Goal: Task Accomplishment & Management: Manage account settings

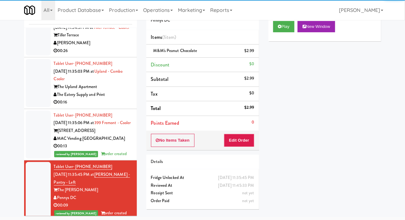
scroll to position [1880, 0]
click at [32, 98] on div at bounding box center [38, 83] width 25 height 48
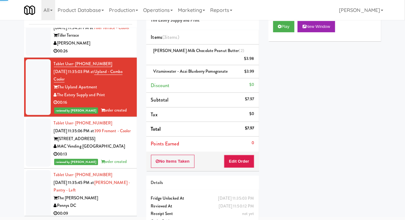
click at [20, 51] on div "inbox reviewed recent all unclear take inventory issue suspicious failed recent…" at bounding box center [80, 110] width 122 height 221
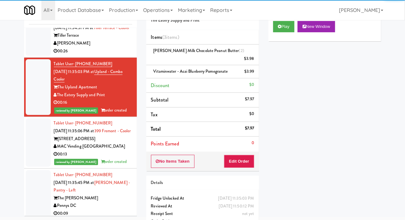
click at [18, 41] on div "inbox reviewed recent all unclear take inventory issue suspicious failed recent…" at bounding box center [202, 117] width 405 height 235
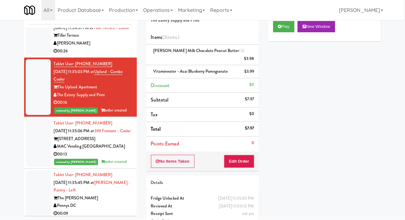
click at [25, 44] on li "Tablet User · (949) 891-4007 [DATE] 11:34:31 PM at [GEOGRAPHIC_DATA] - Cooler T…" at bounding box center [80, 36] width 113 height 44
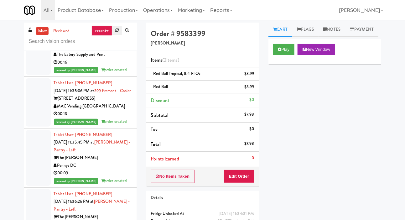
click at [114, 31] on link at bounding box center [117, 30] width 10 height 9
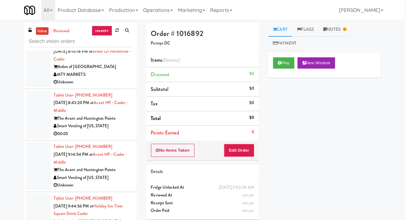
click at [19, 115] on div "inbox reviewed recent all unclear take inventory issue suspicious failed recent…" at bounding box center [80, 133] width 122 height 221
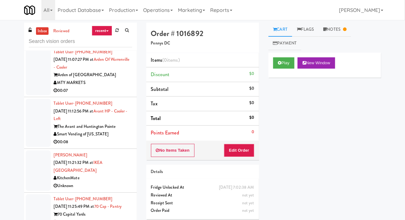
scroll to position [614, 0]
click at [18, 107] on div "inbox reviewed recent all unclear take inventory issue suspicious failed recent…" at bounding box center [202, 133] width 405 height 221
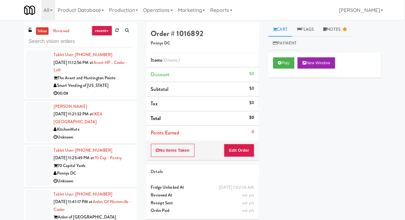
scroll to position [661, 0]
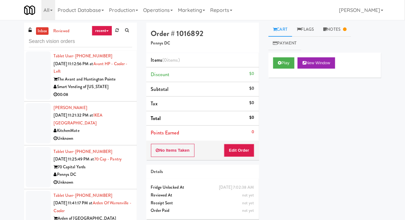
click at [25, 117] on li "[PERSON_NAME] [DATE] 11:21:32 PM at [GEOGRAPHIC_DATA] KitchenMate Unknown" at bounding box center [80, 123] width 113 height 44
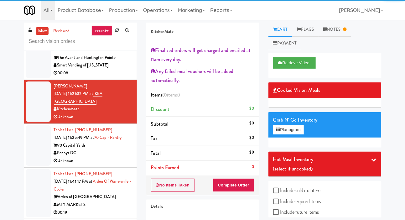
click at [26, 141] on div at bounding box center [38, 145] width 25 height 40
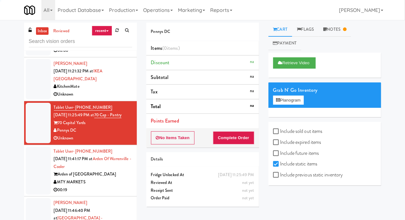
click at [31, 164] on div at bounding box center [38, 171] width 25 height 48
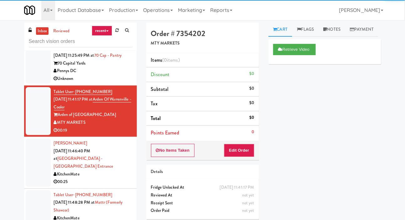
click at [30, 160] on div at bounding box center [38, 162] width 25 height 48
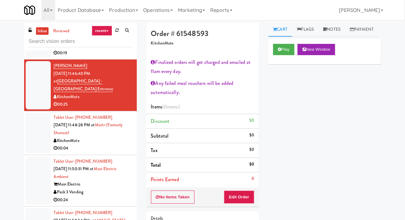
scroll to position [840, 0]
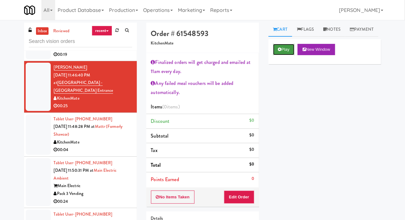
click at [274, 55] on button "Play" at bounding box center [284, 49] width 22 height 11
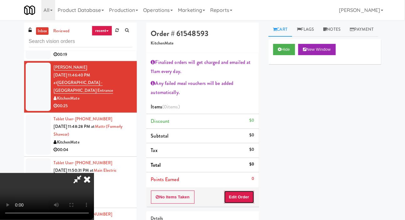
click at [230, 203] on button "Edit Order" at bounding box center [239, 196] width 30 height 13
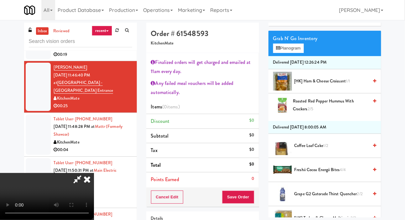
scroll to position [67, 0]
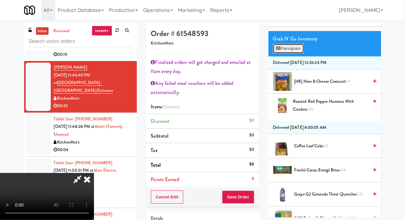
click at [290, 53] on button "Planogram" at bounding box center [288, 48] width 31 height 9
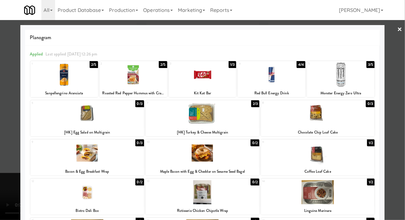
click at [4, 140] on div at bounding box center [202, 110] width 405 height 220
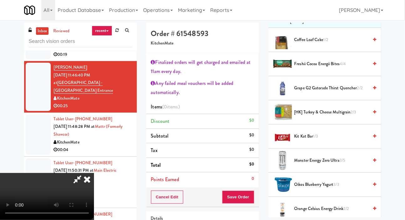
scroll to position [179, 0]
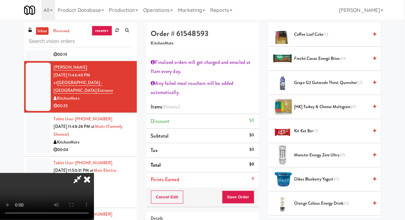
click at [310, 111] on span "[HK] Turkey & Cheese Multigrain 2/3" at bounding box center [331, 107] width 74 height 8
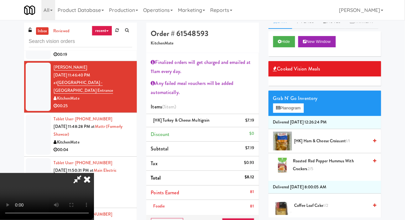
scroll to position [0, 0]
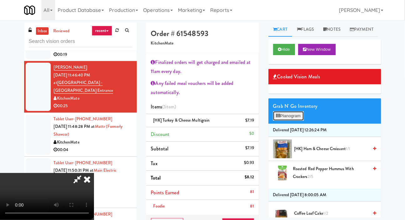
click at [285, 121] on button "Planogram" at bounding box center [288, 115] width 31 height 9
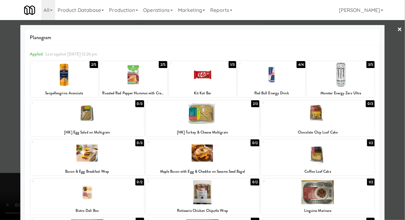
click at [4, 129] on div at bounding box center [202, 110] width 405 height 220
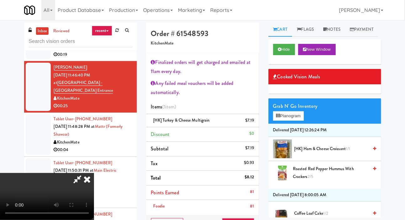
scroll to position [39, 0]
click at [286, 55] on button "Hide" at bounding box center [284, 49] width 22 height 11
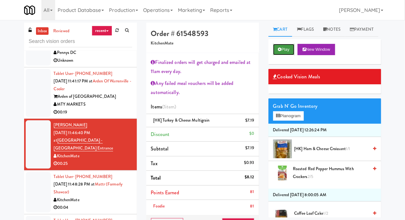
scroll to position [783, 0]
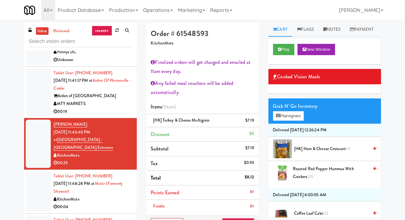
click at [31, 105] on div at bounding box center [38, 92] width 25 height 48
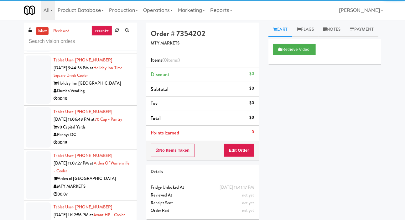
scroll to position [507, 0]
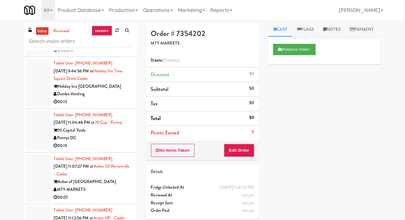
click at [35, 136] on div at bounding box center [38, 130] width 25 height 40
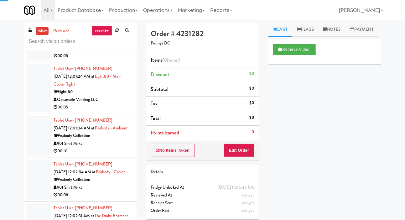
scroll to position [1756, 0]
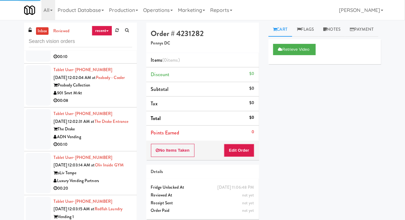
click at [28, 176] on div at bounding box center [38, 173] width 25 height 40
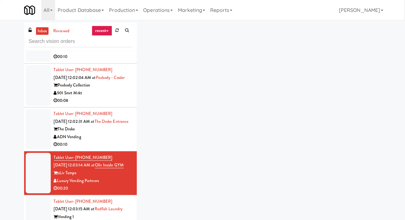
scroll to position [23, 0]
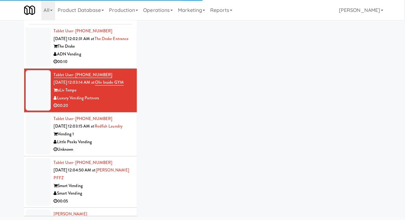
click at [33, 154] on div at bounding box center [38, 134] width 25 height 40
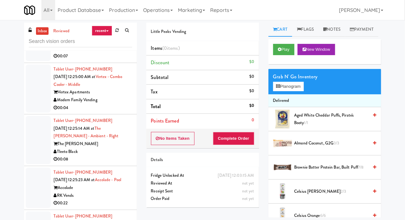
scroll to position [4753, 0]
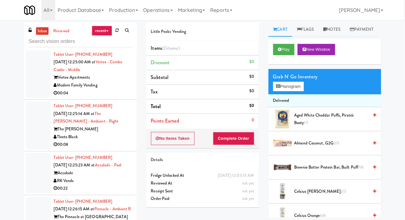
click at [28, 165] on div at bounding box center [38, 173] width 25 height 40
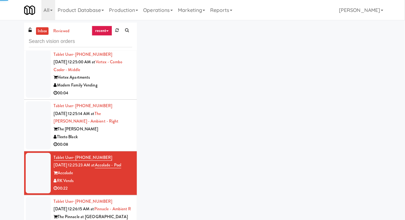
click at [30, 212] on div at bounding box center [38, 217] width 25 height 40
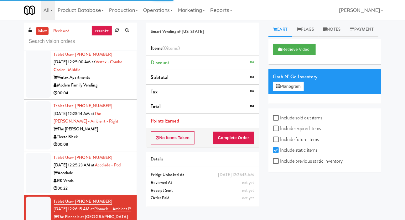
click at [30, 177] on div at bounding box center [38, 173] width 25 height 40
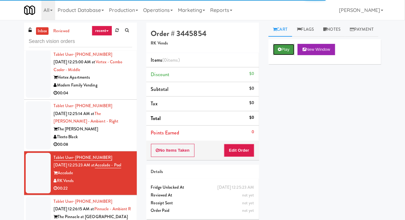
click at [282, 55] on button "Play" at bounding box center [284, 49] width 22 height 11
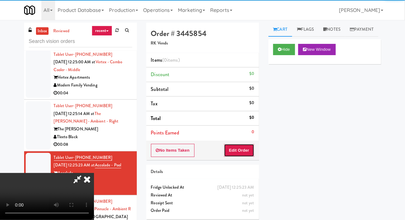
click at [243, 144] on button "Edit Order" at bounding box center [239, 150] width 30 height 13
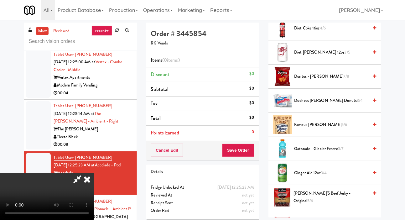
scroll to position [309, 0]
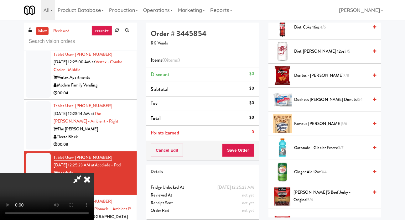
click at [309, 128] on span "Famous [PERSON_NAME] 5/6" at bounding box center [331, 124] width 74 height 8
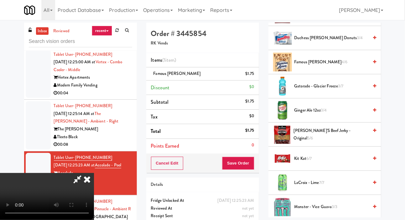
scroll to position [371, 0]
click at [319, 142] on span "[PERSON_NAME]'s Beef Jerky - Original 5/6" at bounding box center [331, 133] width 75 height 15
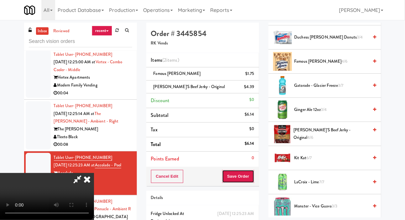
click at [249, 175] on button "Save Order" at bounding box center [238, 176] width 32 height 13
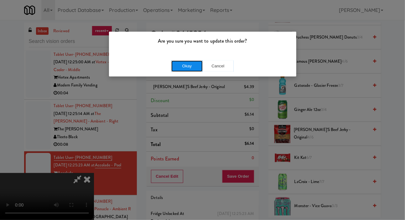
click at [181, 71] on button "Okay" at bounding box center [186, 65] width 31 height 11
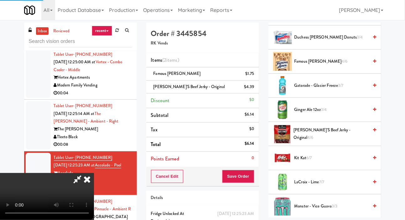
scroll to position [36, 0]
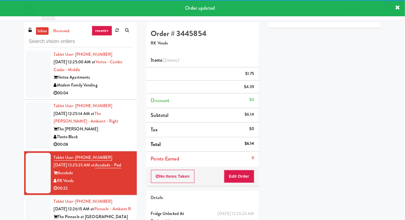
click at [29, 124] on div at bounding box center [38, 125] width 25 height 48
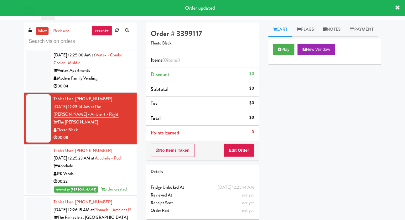
scroll to position [4676, 0]
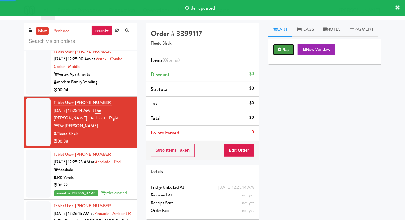
click at [286, 55] on button "Play" at bounding box center [284, 49] width 22 height 11
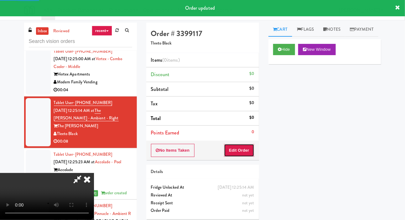
click at [247, 155] on button "Edit Order" at bounding box center [239, 150] width 30 height 13
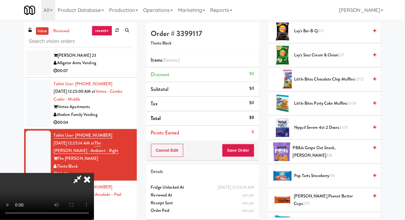
scroll to position [114, 0]
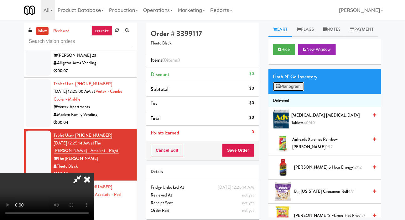
click at [301, 91] on button "Planogram" at bounding box center [288, 86] width 31 height 9
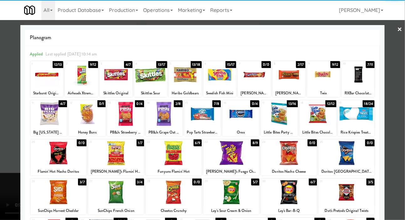
click at [181, 198] on div at bounding box center [174, 192] width 56 height 24
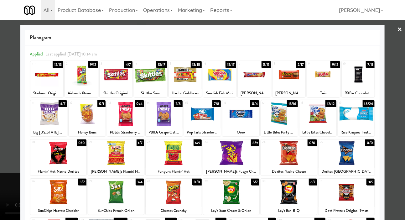
click at [6, 161] on div at bounding box center [202, 110] width 405 height 220
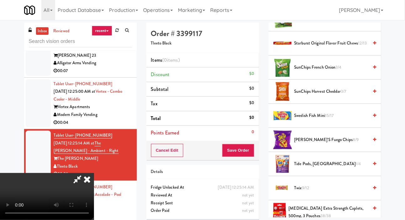
scroll to position [664, 0]
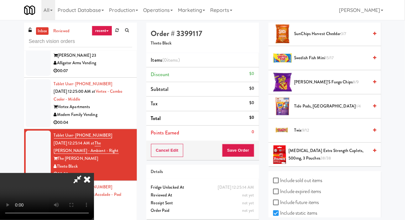
click at [301, 185] on label "Include sold out items" at bounding box center [297, 180] width 49 height 9
click at [280, 183] on input "Include sold out items" at bounding box center [276, 180] width 7 height 5
checkbox input "true"
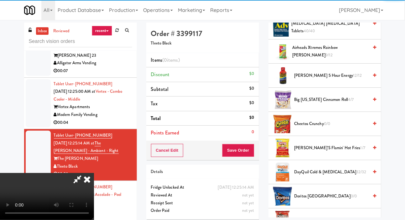
scroll to position [93, 0]
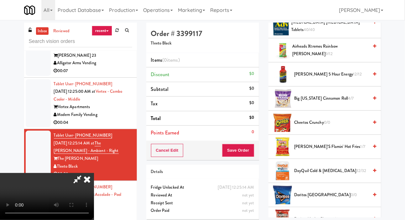
click at [319, 127] on span "Cheetos Crunchy 0/0" at bounding box center [331, 123] width 74 height 8
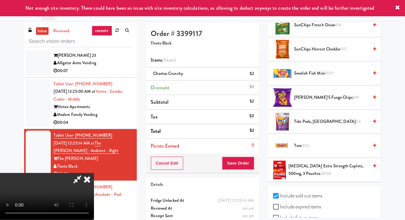
scroll to position [856, 0]
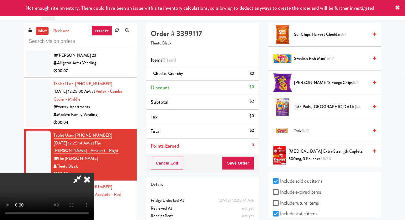
click at [294, 135] on span "Twix 9/12" at bounding box center [331, 131] width 74 height 8
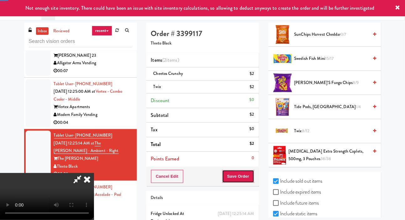
click at [253, 179] on button "Save Order" at bounding box center [238, 176] width 32 height 13
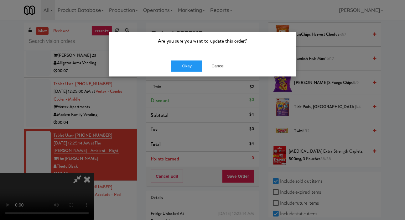
click at [187, 75] on div "Okay Cancel" at bounding box center [202, 65] width 187 height 21
click at [183, 70] on button "Okay" at bounding box center [186, 65] width 31 height 11
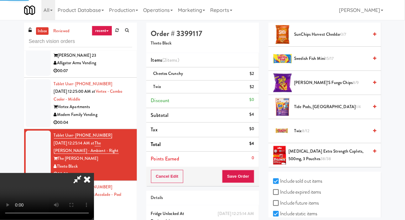
scroll to position [36, 0]
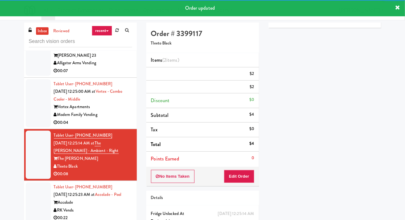
click at [28, 127] on div at bounding box center [38, 103] width 25 height 48
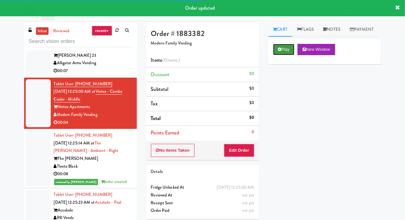
click at [281, 55] on button "Play" at bounding box center [284, 49] width 22 height 11
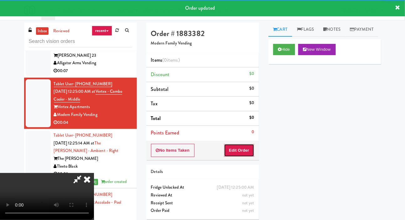
click at [243, 154] on button "Edit Order" at bounding box center [239, 150] width 30 height 13
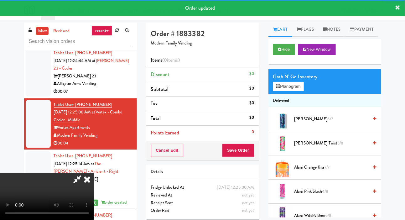
scroll to position [4621, 0]
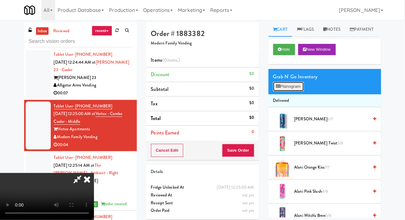
click at [285, 91] on button "Planogram" at bounding box center [288, 86] width 31 height 9
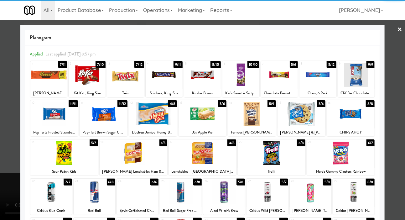
click at [96, 119] on div at bounding box center [104, 114] width 48 height 24
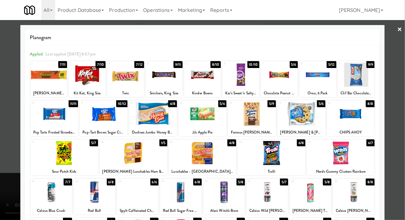
click at [8, 165] on div at bounding box center [202, 110] width 405 height 220
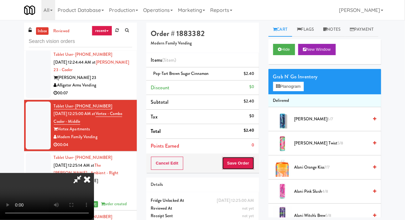
click at [250, 160] on button "Save Order" at bounding box center [238, 163] width 32 height 13
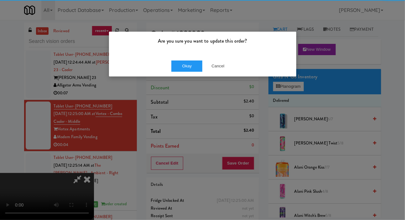
click at [180, 75] on div "Okay Cancel" at bounding box center [202, 65] width 187 height 21
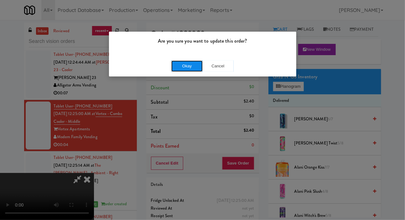
click at [179, 66] on button "Okay" at bounding box center [186, 65] width 31 height 11
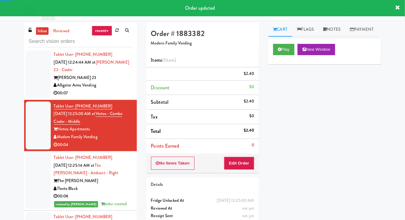
click at [31, 98] on div at bounding box center [38, 74] width 25 height 48
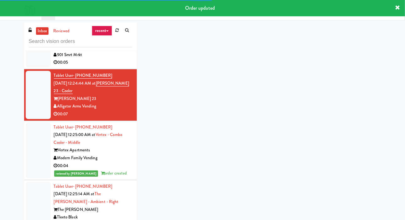
scroll to position [4577, 0]
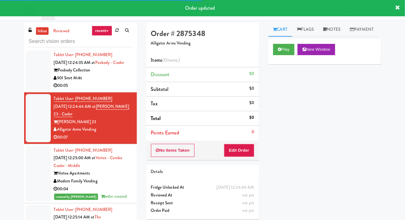
click at [273, 64] on div "Play New Window" at bounding box center [324, 51] width 113 height 25
click at [277, 55] on button "Play" at bounding box center [284, 49] width 22 height 11
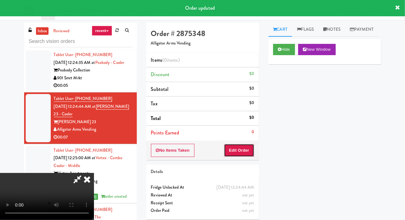
click at [242, 149] on button "Edit Order" at bounding box center [239, 150] width 30 height 13
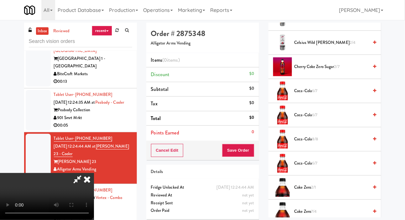
scroll to position [172, 0]
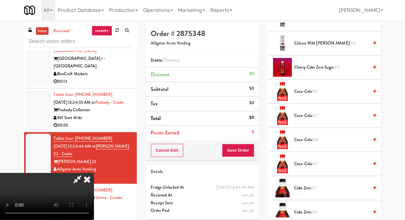
click at [321, 96] on span "Coca-Cola 6/7" at bounding box center [331, 92] width 74 height 8
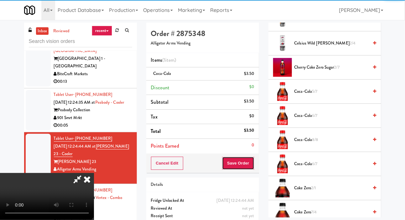
click at [251, 163] on button "Save Order" at bounding box center [238, 163] width 32 height 13
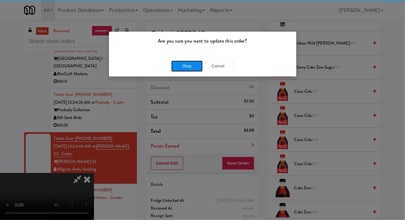
click at [176, 63] on button "Okay" at bounding box center [186, 65] width 31 height 11
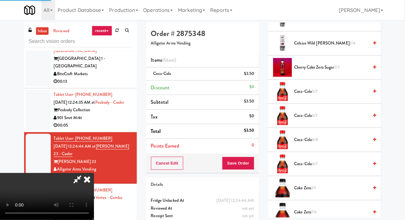
scroll to position [36, 0]
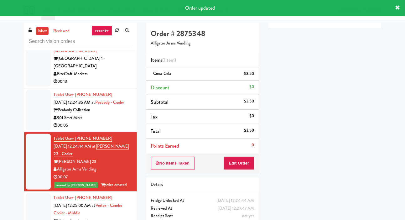
click at [282, 19] on button "Play" at bounding box center [284, 13] width 22 height 11
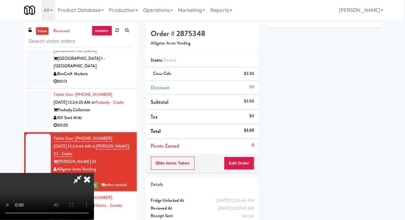
click at [250, 153] on div "Items (1 item ) Coca-Cola $3.50 Discount $0 Subtotal $3.50 Tax $0 Total $3.50 P…" at bounding box center [202, 103] width 113 height 101
click at [251, 165] on button "Edit Order" at bounding box center [239, 163] width 30 height 13
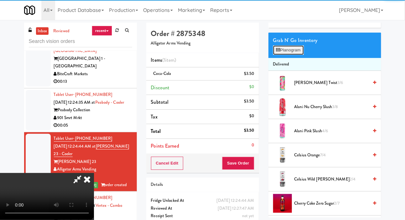
click at [294, 55] on button "Planogram" at bounding box center [288, 49] width 31 height 9
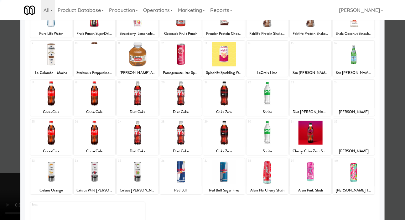
scroll to position [87, 0]
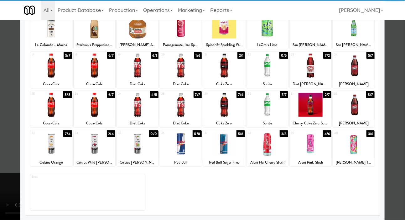
click at [4, 135] on div at bounding box center [202, 110] width 405 height 220
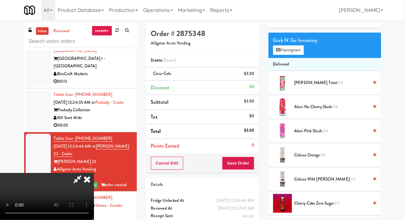
scroll to position [4, 0]
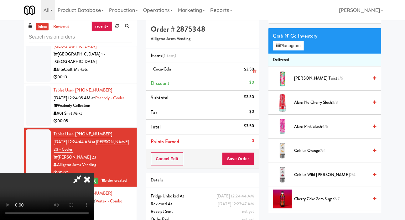
click at [250, 70] on div "$3.50" at bounding box center [249, 69] width 10 height 8
click at [256, 71] on icon at bounding box center [254, 72] width 3 height 4
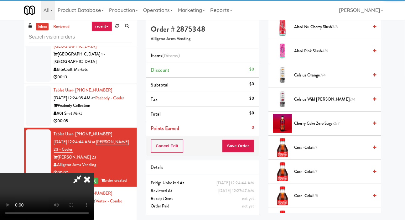
scroll to position [111, 0]
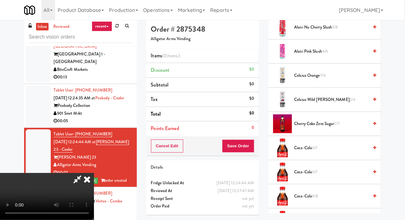
click at [317, 128] on span "Cherry Coke Zero Sugar 2/7" at bounding box center [331, 124] width 74 height 8
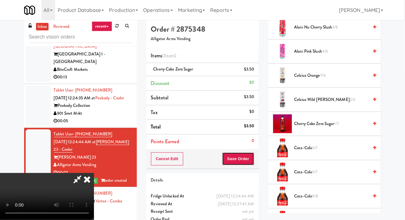
click at [247, 161] on button "Save Order" at bounding box center [238, 158] width 32 height 13
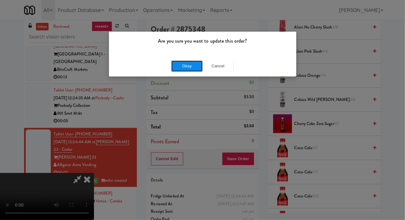
click at [181, 62] on button "Okay" at bounding box center [186, 65] width 31 height 11
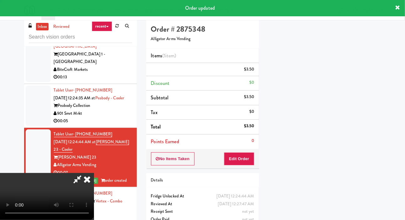
scroll to position [36, 0]
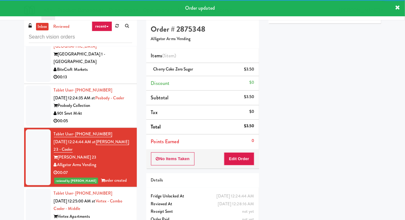
click at [33, 126] on div at bounding box center [38, 105] width 25 height 40
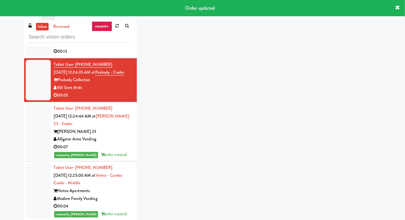
scroll to position [4574, 0]
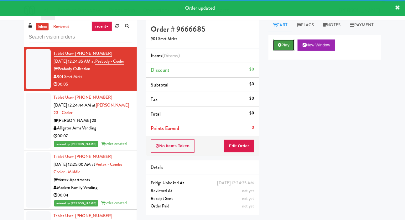
click at [280, 51] on button "Play" at bounding box center [284, 44] width 22 height 11
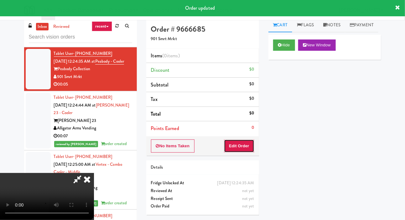
click at [248, 147] on button "Edit Order" at bounding box center [239, 145] width 30 height 13
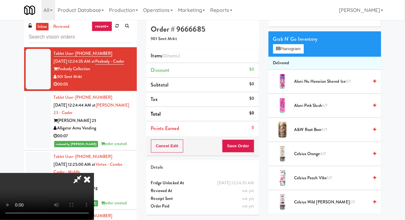
scroll to position [0, 0]
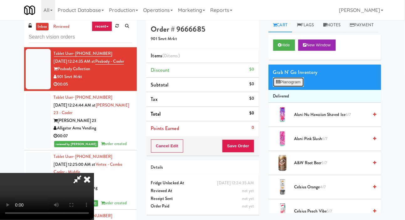
click at [290, 87] on button "Planogram" at bounding box center [288, 81] width 31 height 9
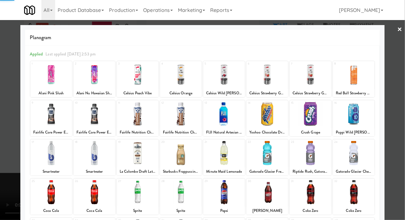
scroll to position [87, 0]
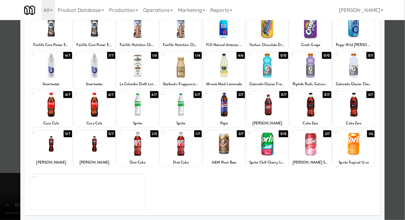
click at [272, 107] on div at bounding box center [267, 105] width 42 height 24
click at [7, 133] on div at bounding box center [202, 110] width 405 height 220
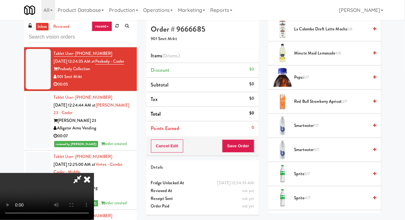
scroll to position [592, 0]
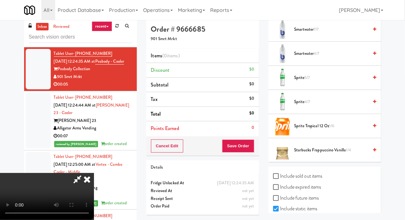
click at [307, 181] on label "Include sold out items" at bounding box center [297, 175] width 49 height 9
click at [280, 179] on input "Include sold out items" at bounding box center [276, 176] width 7 height 5
checkbox input "true"
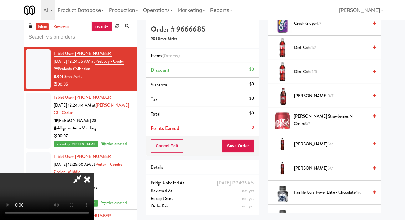
scroll to position [380, 0]
click at [328, 99] on span "0/7" at bounding box center [331, 96] width 6 height 6
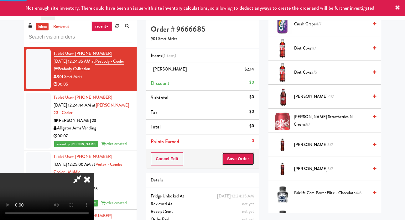
click at [253, 158] on button "Save Order" at bounding box center [238, 158] width 32 height 13
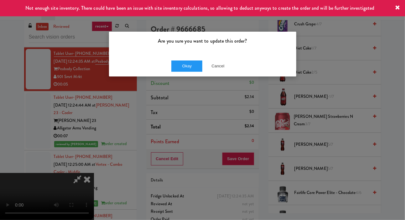
click at [181, 75] on div "Okay Cancel" at bounding box center [202, 65] width 187 height 21
click at [184, 69] on button "Okay" at bounding box center [186, 65] width 31 height 11
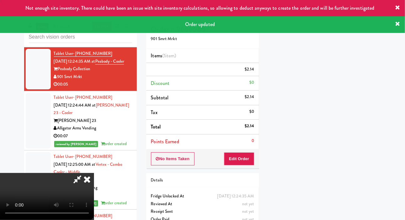
scroll to position [36, 0]
